Goal: Task Accomplishment & Management: Use online tool/utility

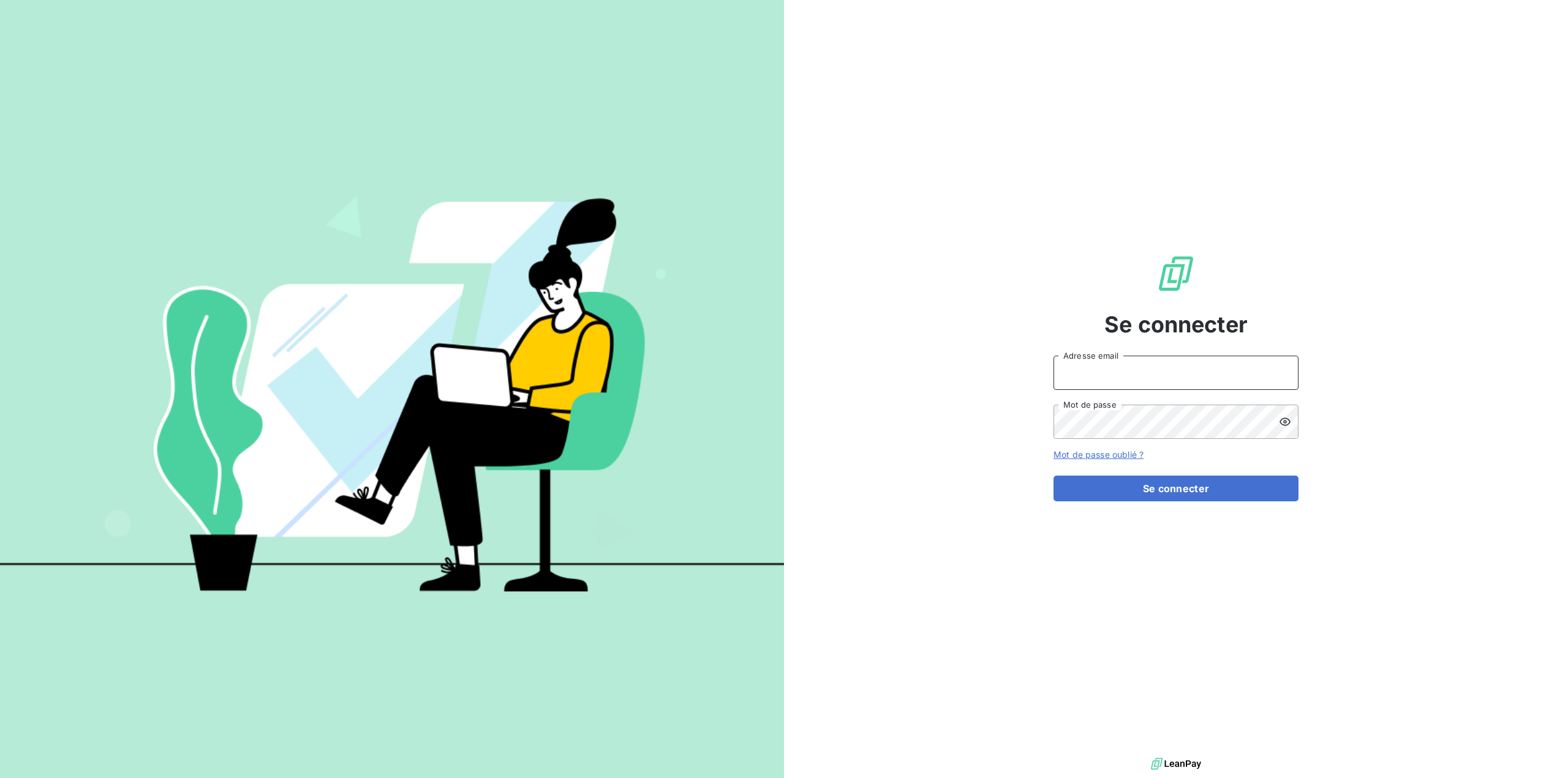
click at [1206, 375] on input "Adresse email" at bounding box center [1176, 373] width 245 height 34
type input "[PERSON_NAME][EMAIL_ADDRESS][DOMAIN_NAME]"
click at [1054, 476] on button "Se connecter" at bounding box center [1176, 488] width 245 height 25
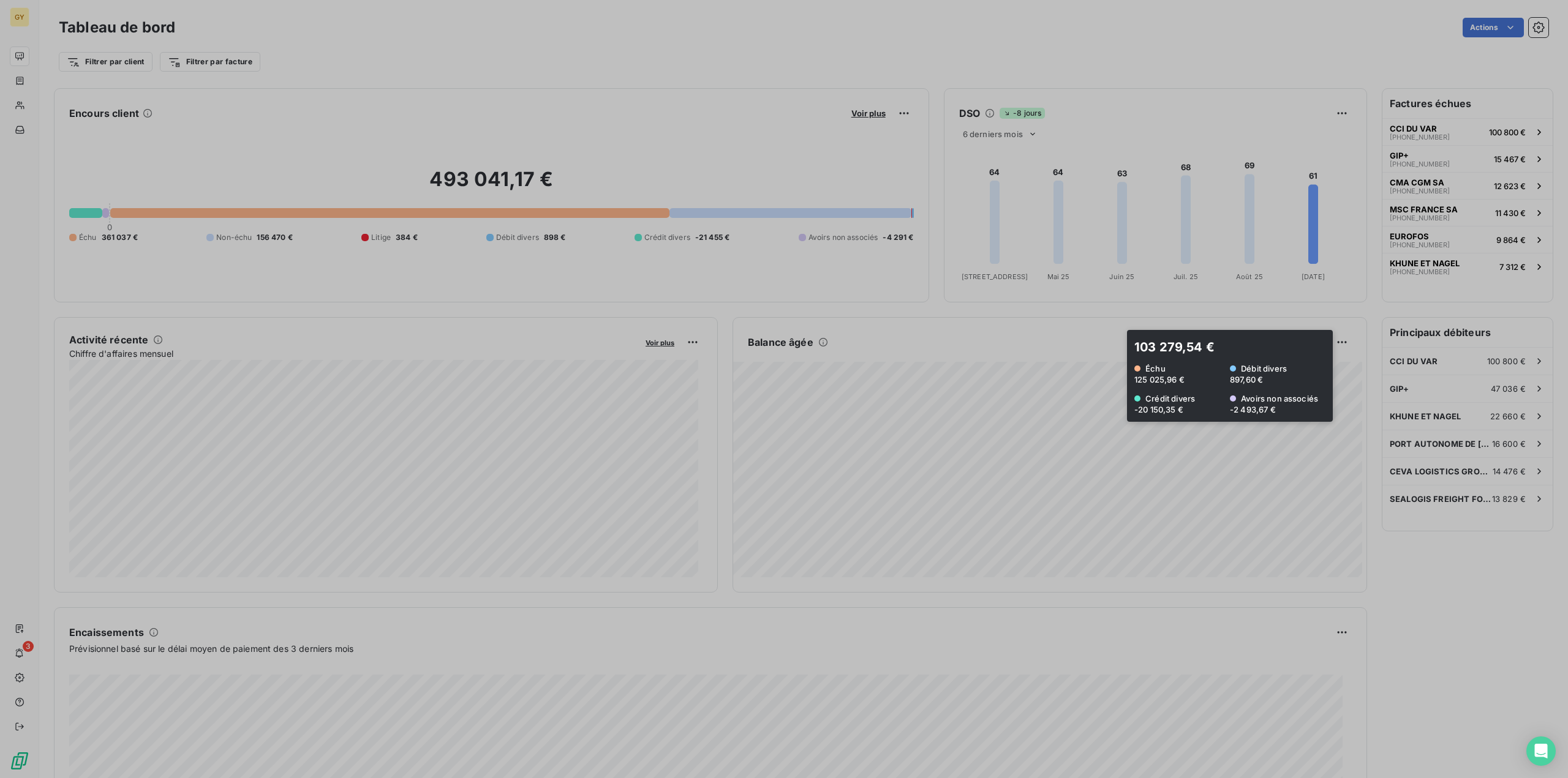
click at [1110, 376] on div at bounding box center [784, 389] width 1568 height 778
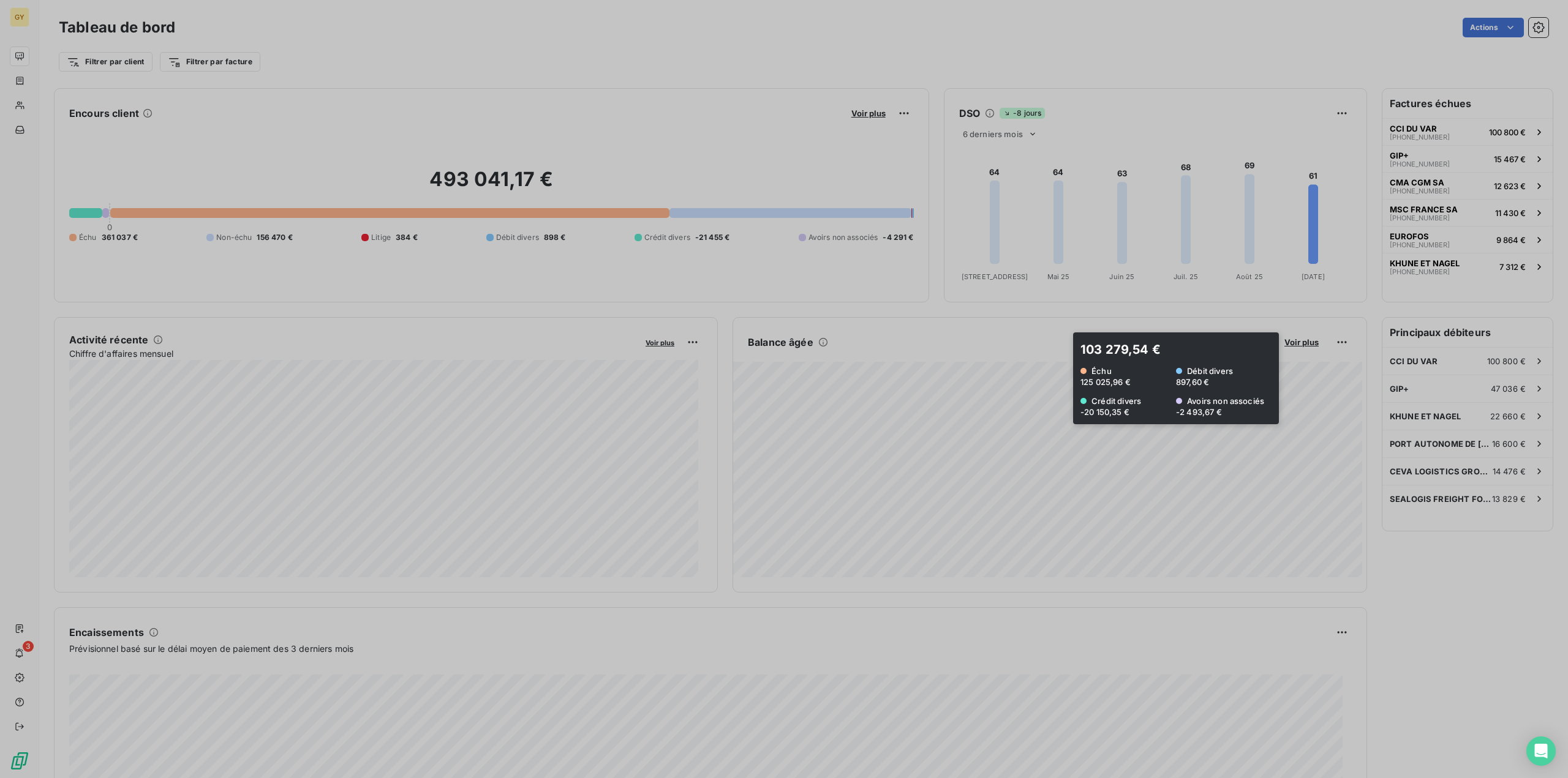
click at [1056, 379] on div at bounding box center [784, 389] width 1568 height 778
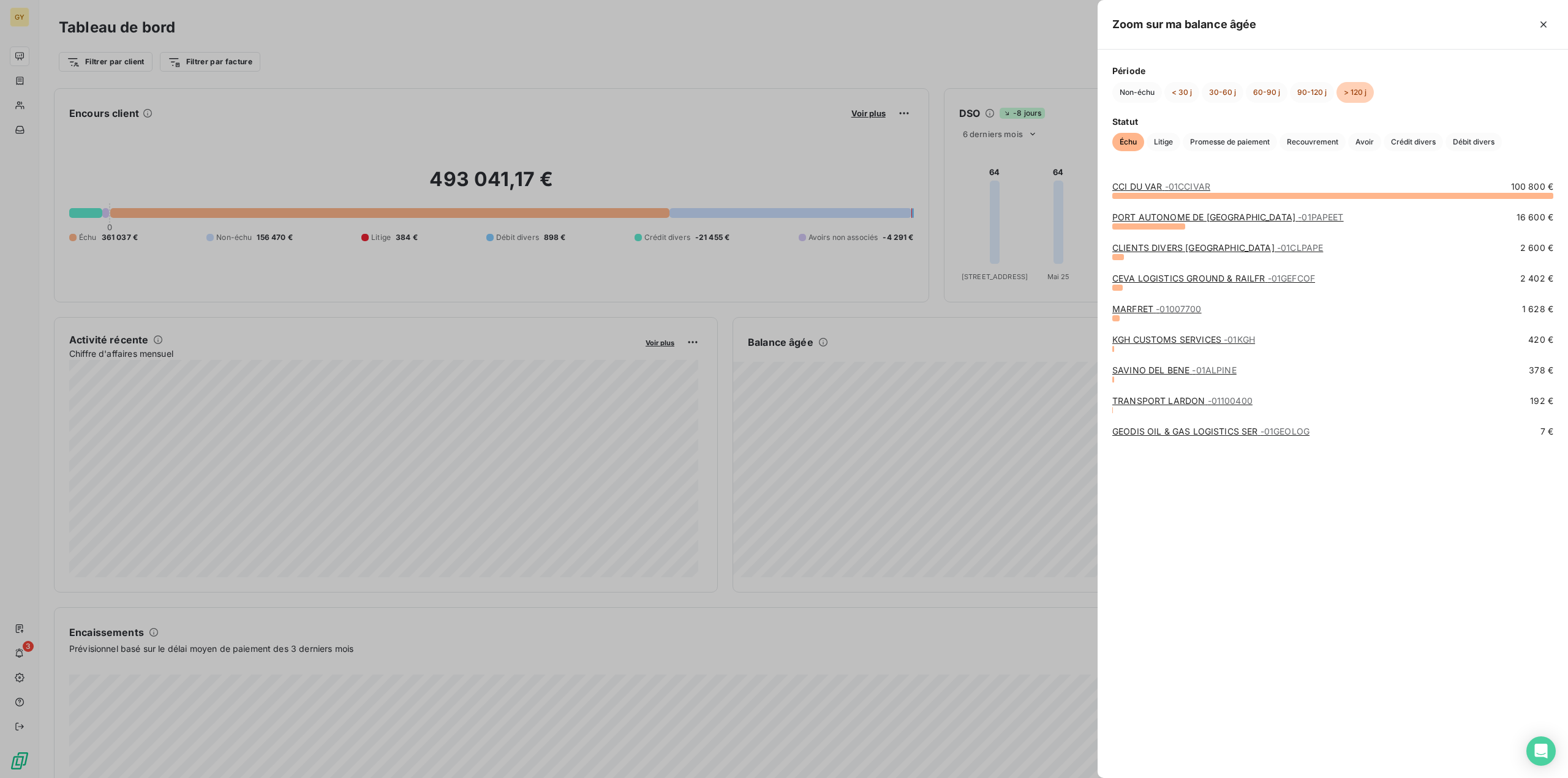
click at [881, 433] on div at bounding box center [784, 389] width 1568 height 778
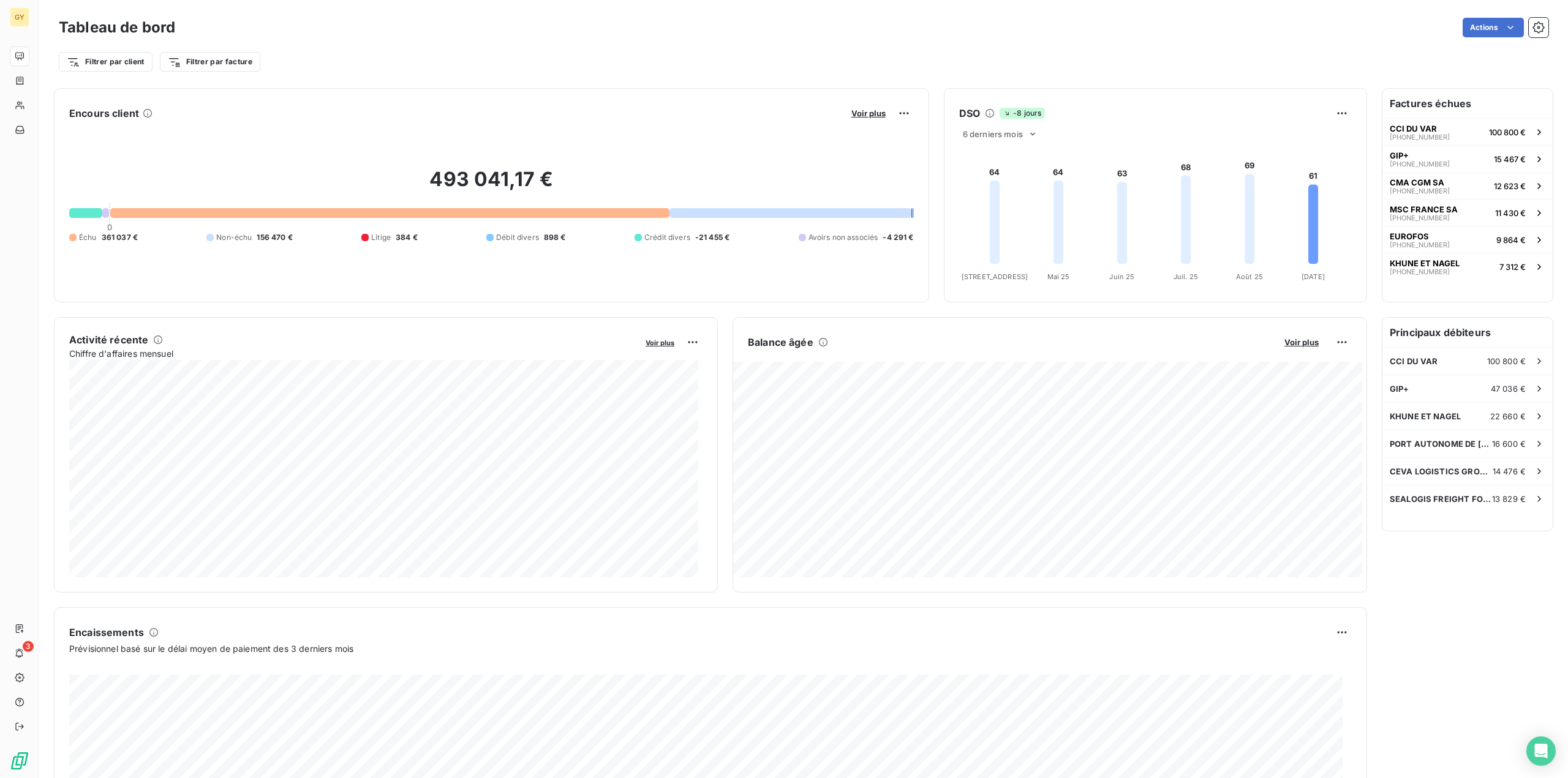
click at [280, 211] on div at bounding box center [390, 213] width 559 height 10
